Goal: Task Accomplishment & Management: Manage account settings

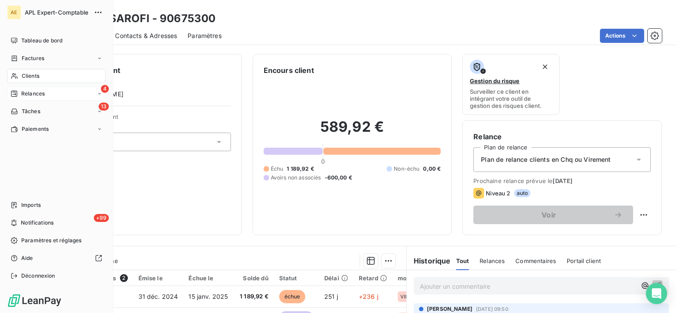
click at [18, 91] on div "Relances" at bounding box center [28, 94] width 34 height 8
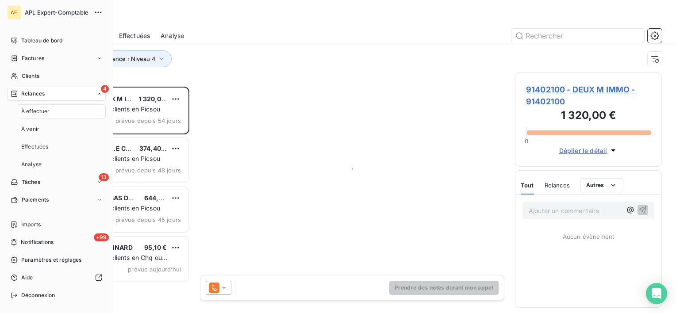
scroll to position [219, 140]
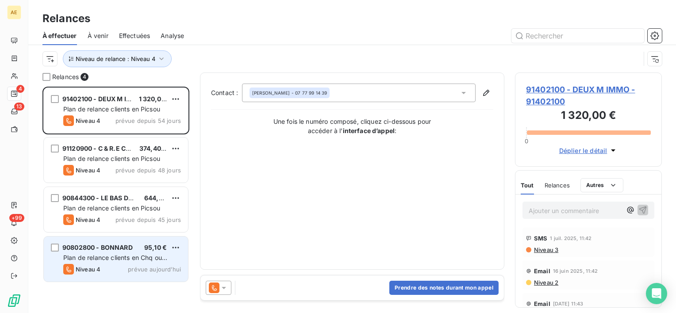
click at [162, 242] on div "90802800 - BONNARD 95,10 € Plan de relance clients en Chq ou Virement Niveau 4 …" at bounding box center [116, 259] width 144 height 45
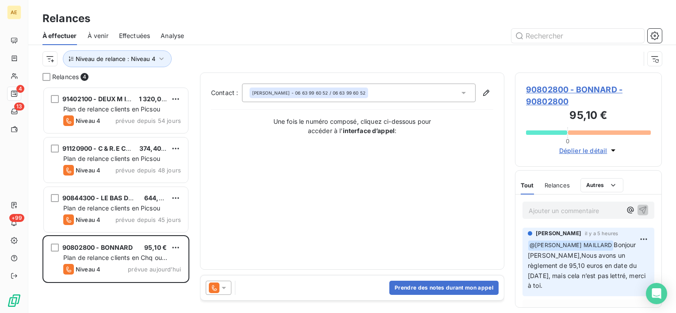
click at [604, 88] on span "90802800 - BONNARD - 90802800" at bounding box center [588, 96] width 125 height 24
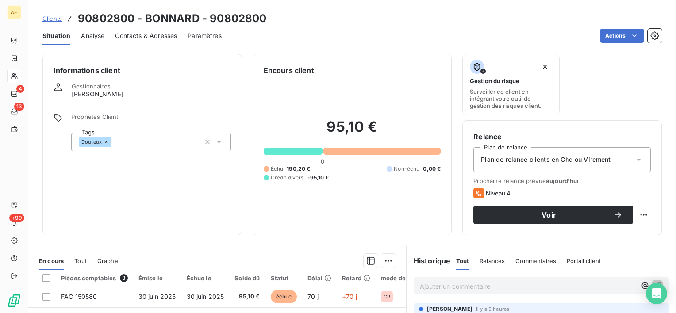
click at [147, 39] on span "Contacts & Adresses" at bounding box center [146, 35] width 62 height 9
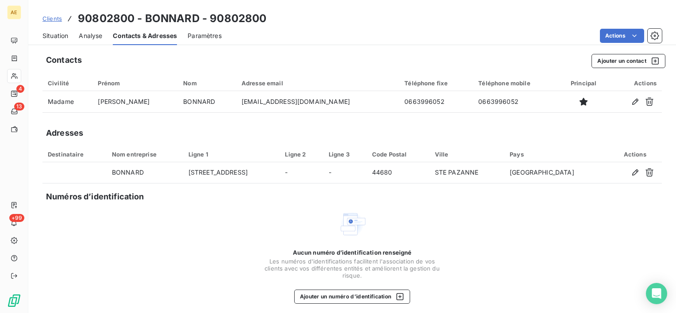
click at [50, 38] on span "Situation" at bounding box center [55, 35] width 26 height 9
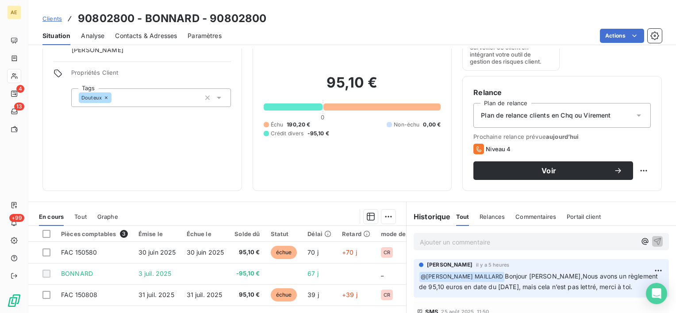
scroll to position [88, 0]
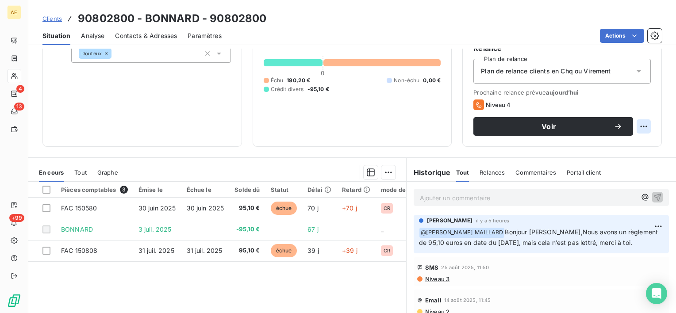
click at [636, 124] on html "AE 4 13 +99 Clients 90802800 - BONNARD - 90802800 Situation Analyse Contacts & …" at bounding box center [338, 156] width 676 height 313
click at [579, 152] on div "Replanifier cette action" at bounding box center [600, 146] width 79 height 14
select select "8"
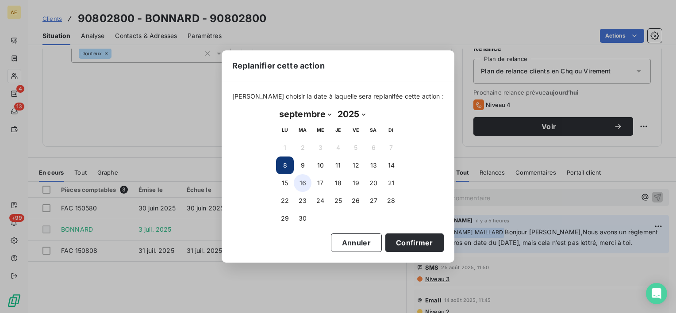
click at [305, 184] on button "16" at bounding box center [303, 183] width 18 height 18
click at [399, 245] on button "Confirmer" at bounding box center [414, 242] width 58 height 19
